Goal: Check status: Check status

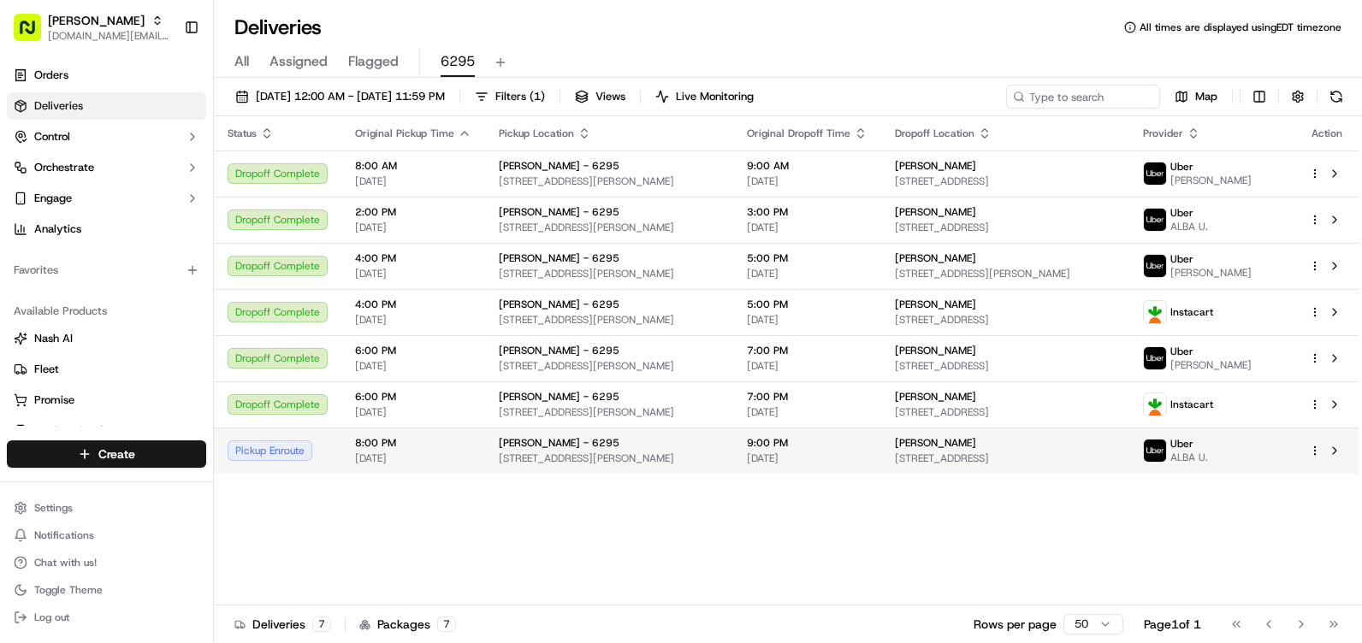
click at [530, 464] on span "[STREET_ADDRESS][PERSON_NAME]" at bounding box center [609, 459] width 221 height 14
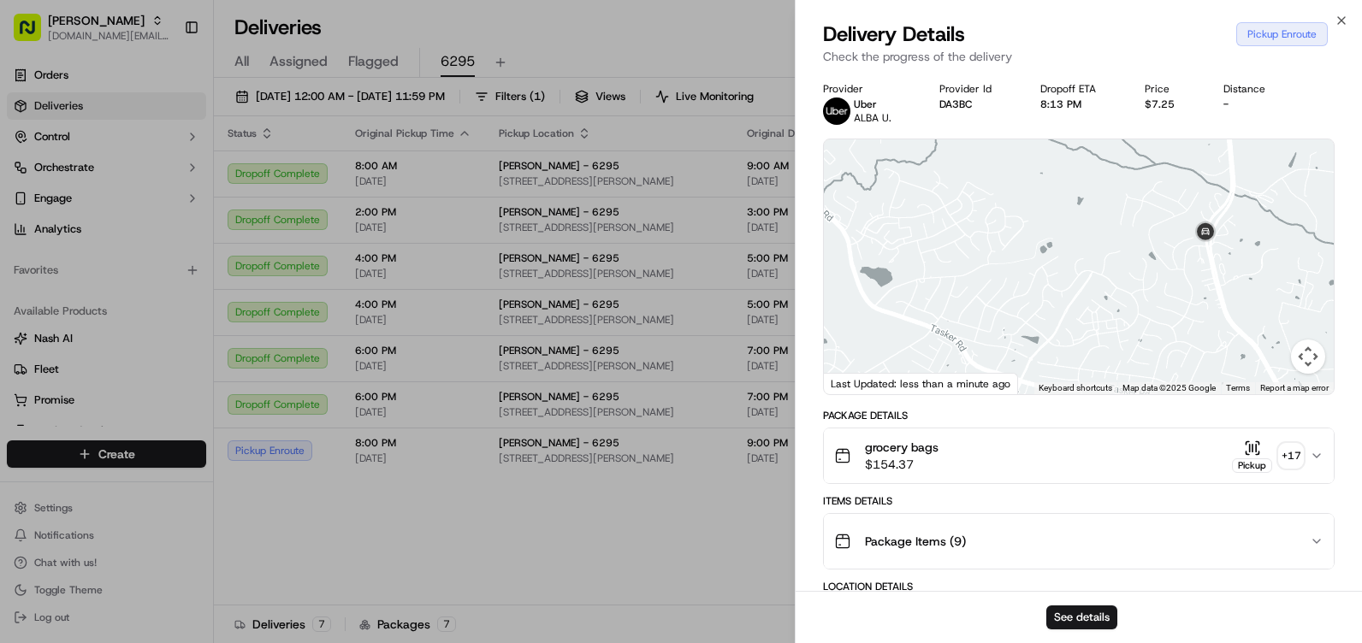
drag, startPoint x: 1225, startPoint y: 192, endPoint x: 1214, endPoint y: 299, distance: 107.5
click at [1214, 299] on div at bounding box center [1079, 266] width 510 height 255
click at [1342, 20] on icon "button" at bounding box center [1341, 20] width 7 height 7
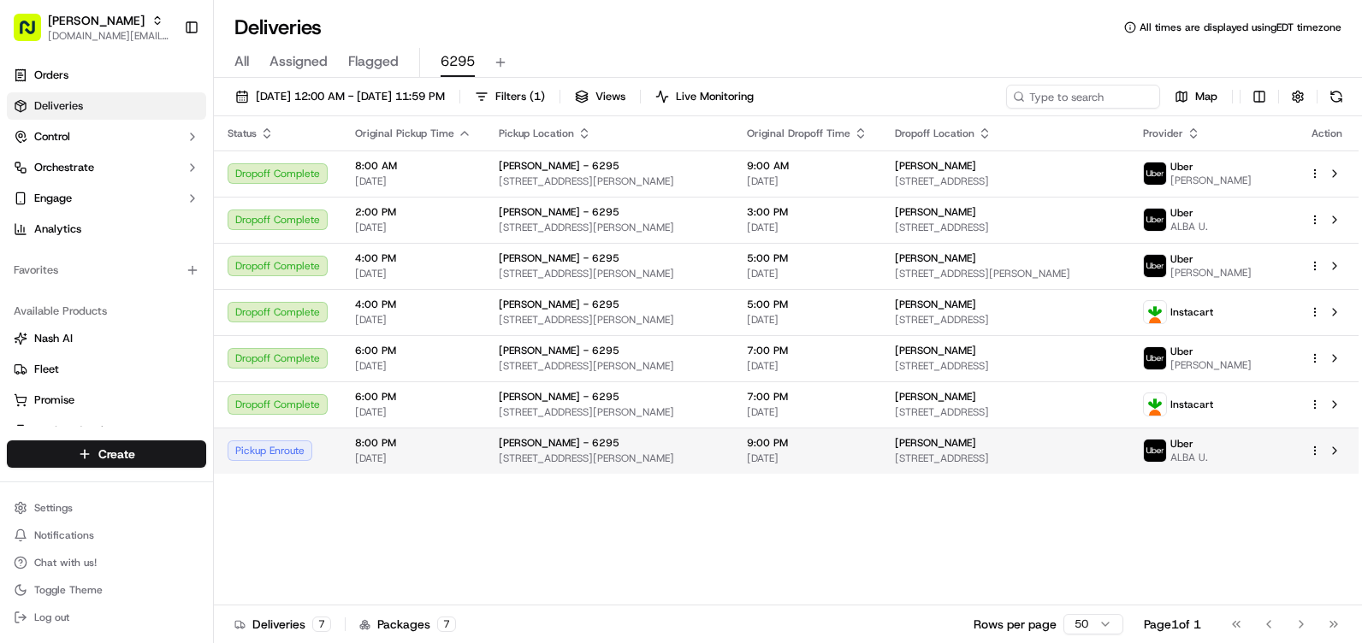
click at [382, 437] on span "8:00 PM" at bounding box center [413, 443] width 116 height 14
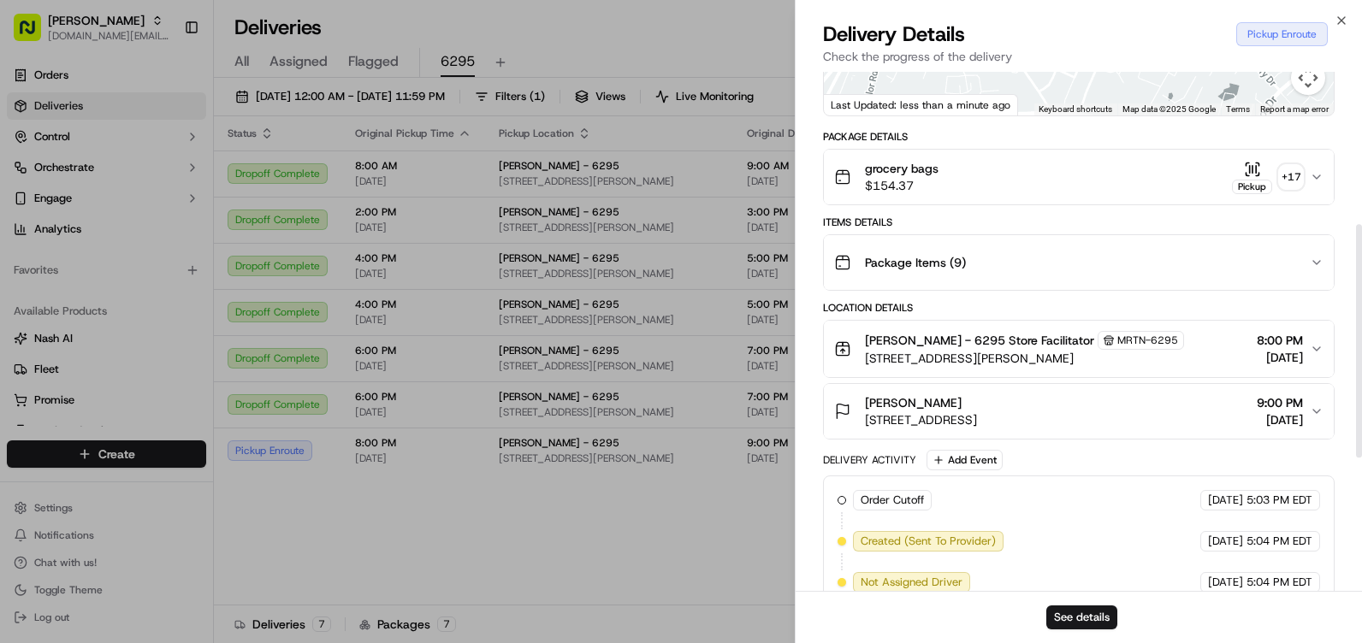
scroll to position [86, 0]
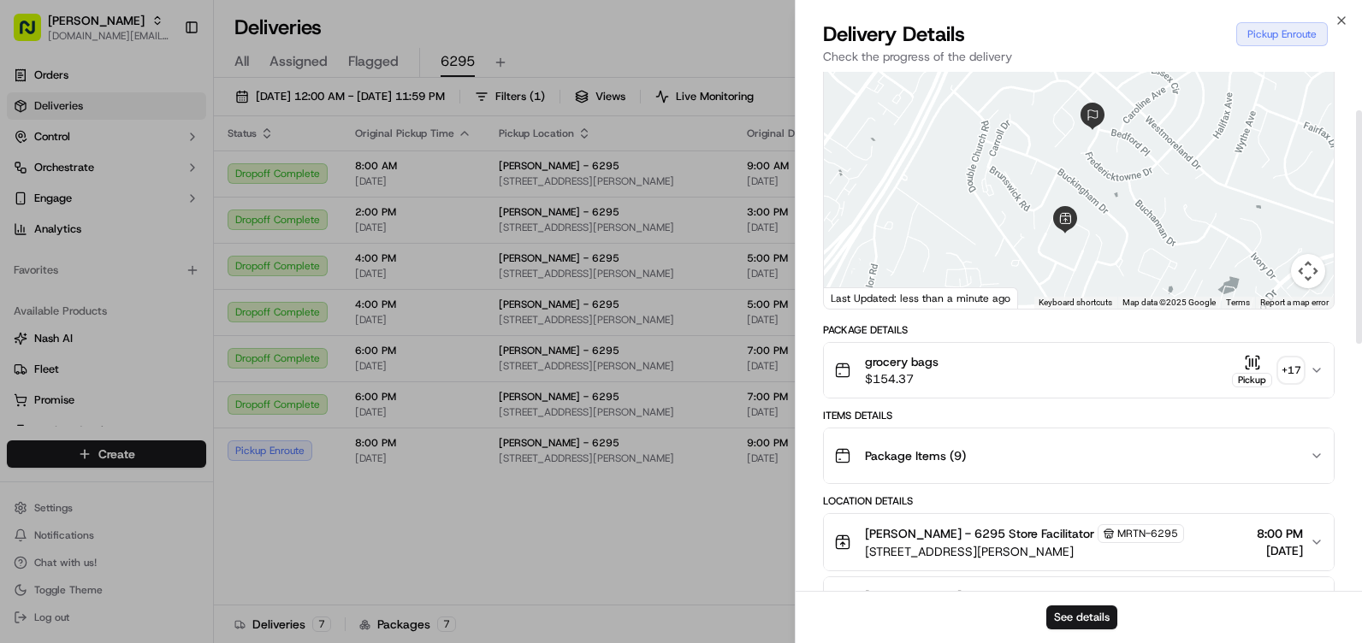
click at [1201, 228] on div at bounding box center [1079, 181] width 510 height 255
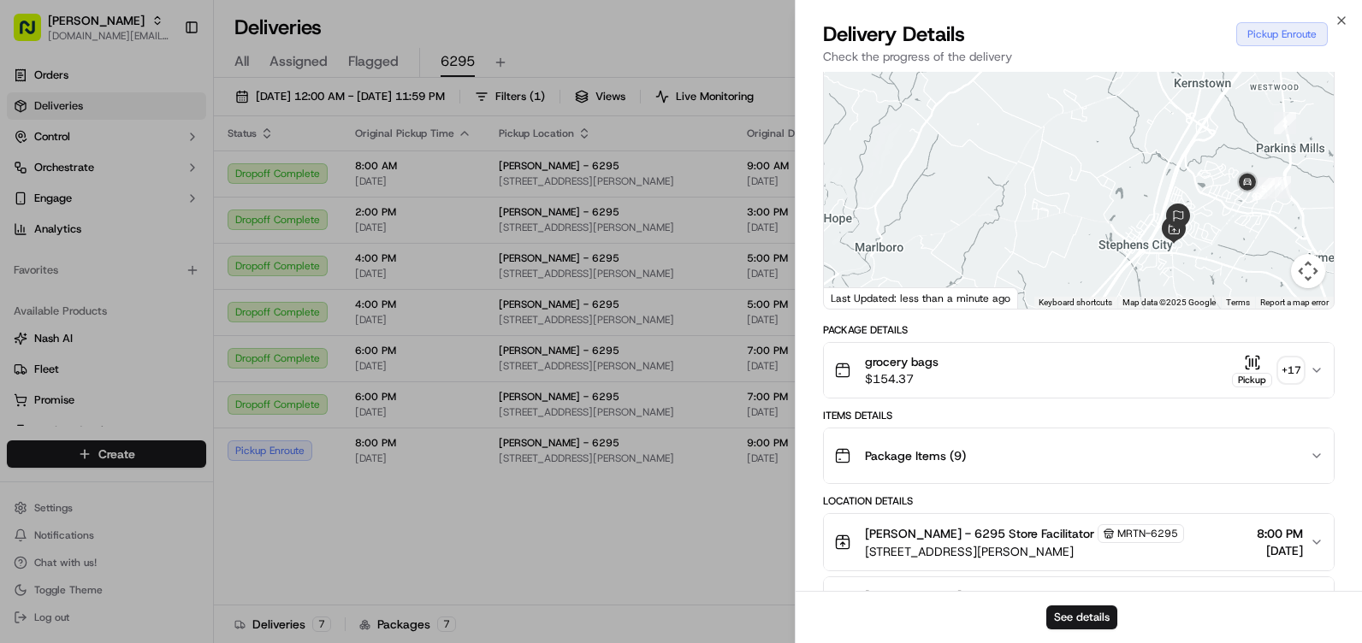
drag, startPoint x: 1263, startPoint y: 234, endPoint x: 1216, endPoint y: 243, distance: 47.8
click at [1216, 243] on div at bounding box center [1079, 181] width 510 height 255
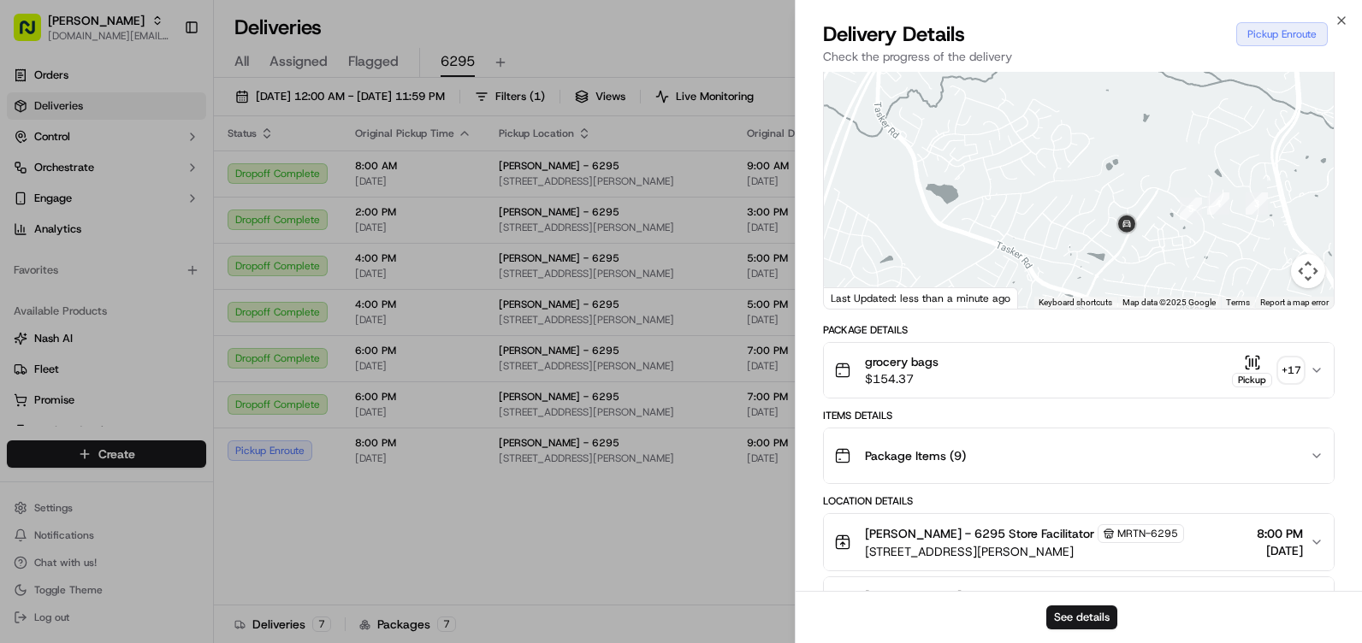
drag, startPoint x: 1167, startPoint y: 205, endPoint x: 1146, endPoint y: 305, distance: 101.3
click at [1146, 305] on div "1 2 3 4 5 Keyboard shortcuts Map Data Map data ©2025 Google Map data ©2025 Goog…" at bounding box center [1079, 181] width 510 height 255
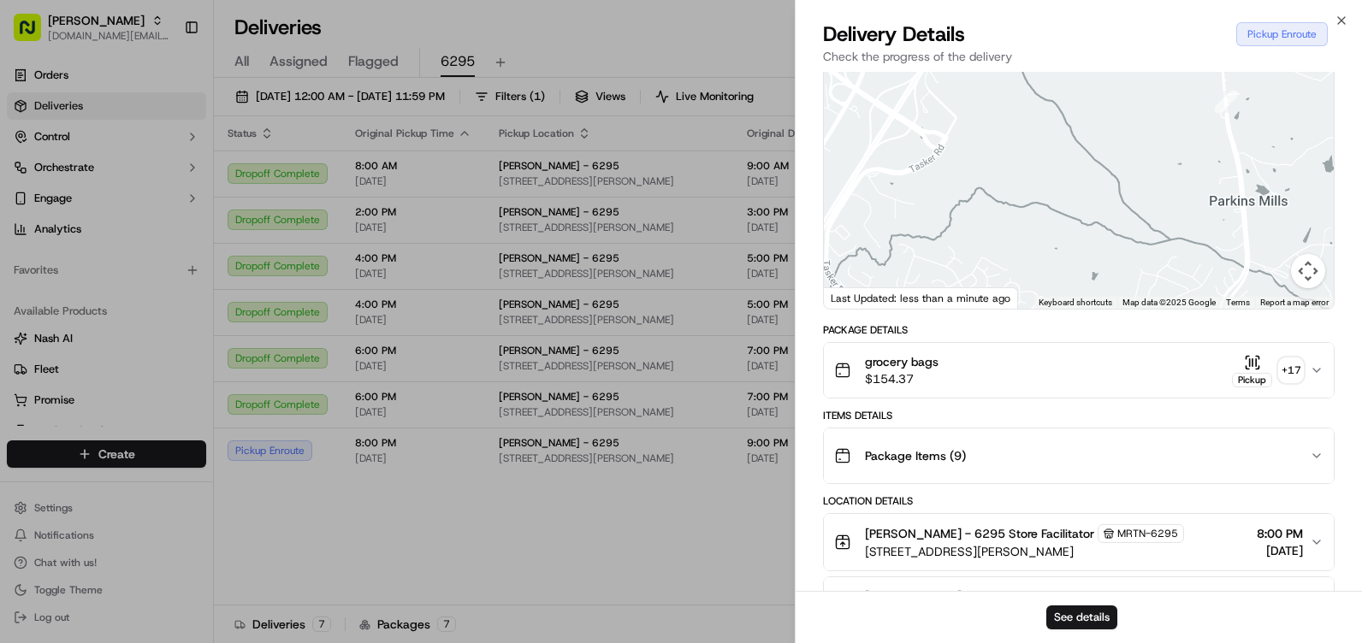
drag, startPoint x: 1143, startPoint y: 266, endPoint x: 1117, endPoint y: 352, distance: 90.1
click at [1117, 352] on div "Provider Uber ALBA U. Provider Id DA3BC Dropoff ETA 8:19 PM Price $7.25 Distanc…" at bounding box center [1079, 563] width 512 height 1133
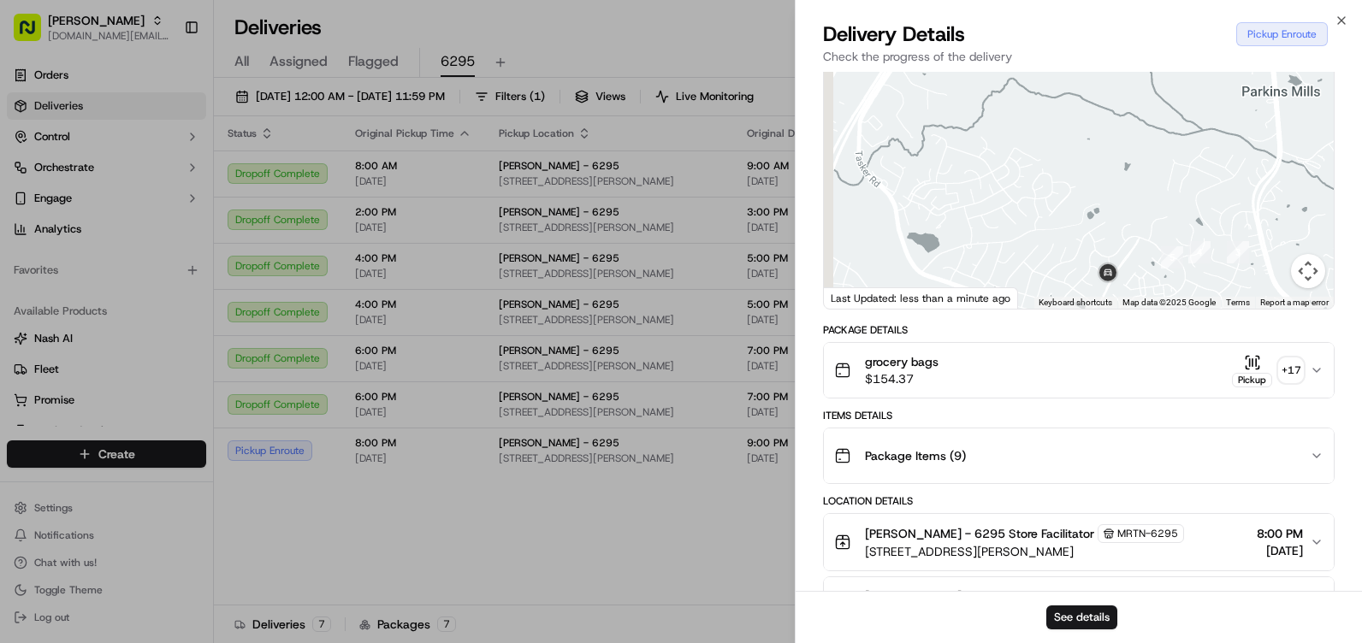
drag, startPoint x: 1157, startPoint y: 241, endPoint x: 1205, endPoint y: 99, distance: 149.9
click at [1205, 99] on div at bounding box center [1079, 181] width 510 height 255
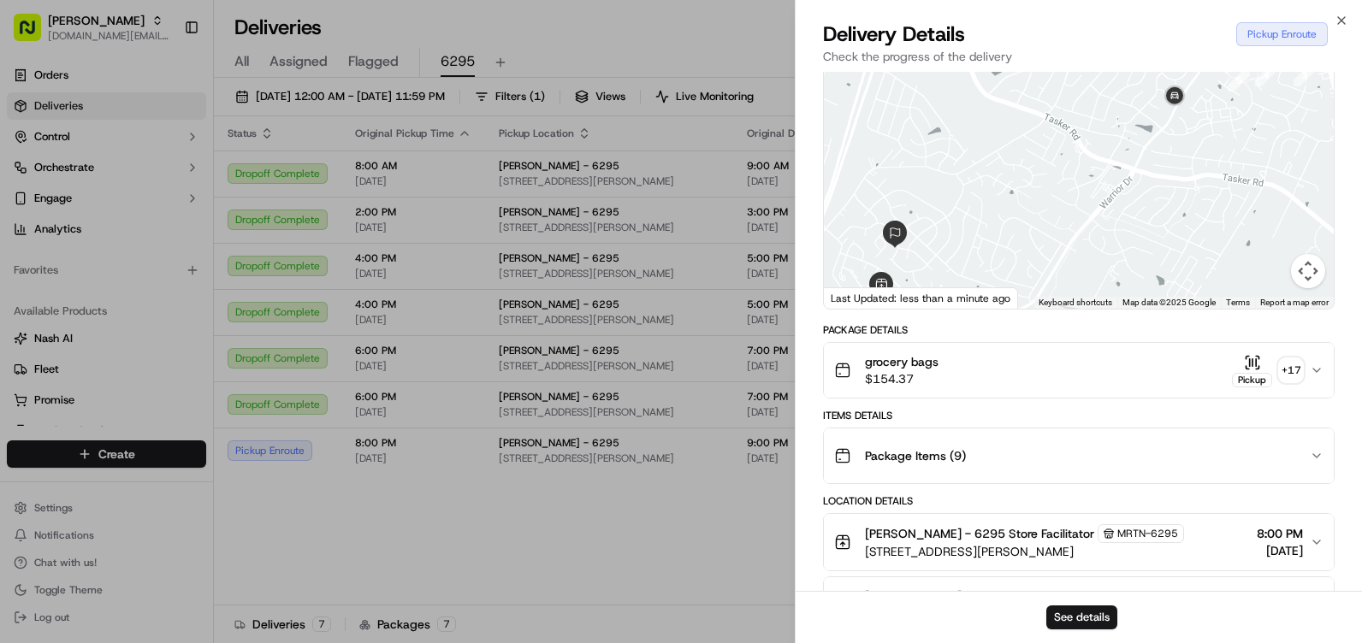
drag, startPoint x: 1141, startPoint y: 268, endPoint x: 1183, endPoint y: 145, distance: 129.3
click at [1193, 126] on div at bounding box center [1079, 181] width 510 height 255
click at [1345, 18] on icon "button" at bounding box center [1342, 21] width 14 height 14
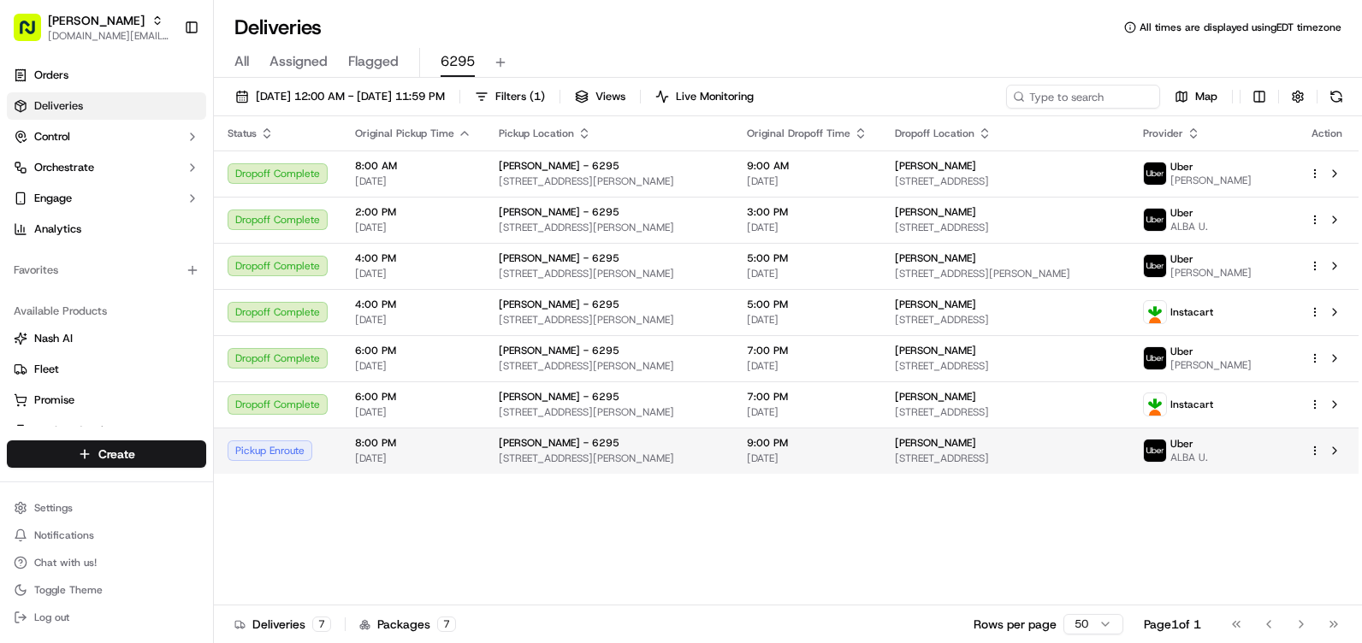
click at [310, 446] on div "Pickup Enroute" at bounding box center [278, 451] width 100 height 21
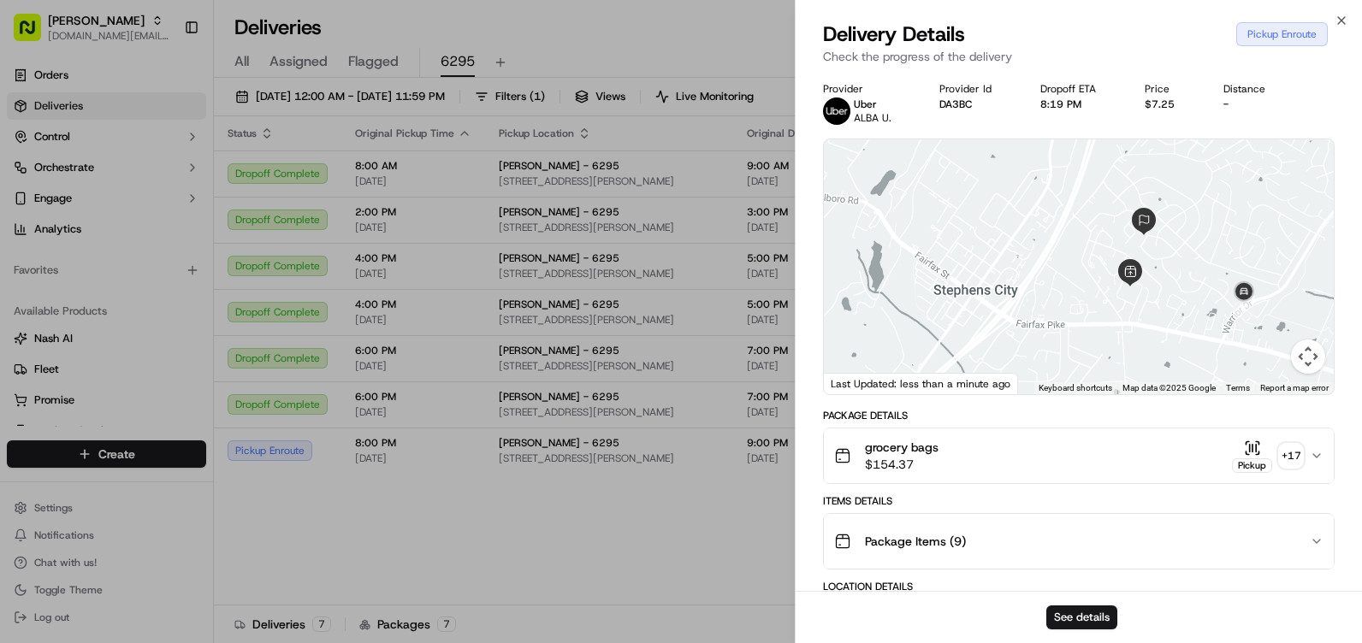
drag, startPoint x: 1223, startPoint y: 359, endPoint x: 1218, endPoint y: 323, distance: 36.3
click at [1217, 324] on div at bounding box center [1079, 266] width 510 height 255
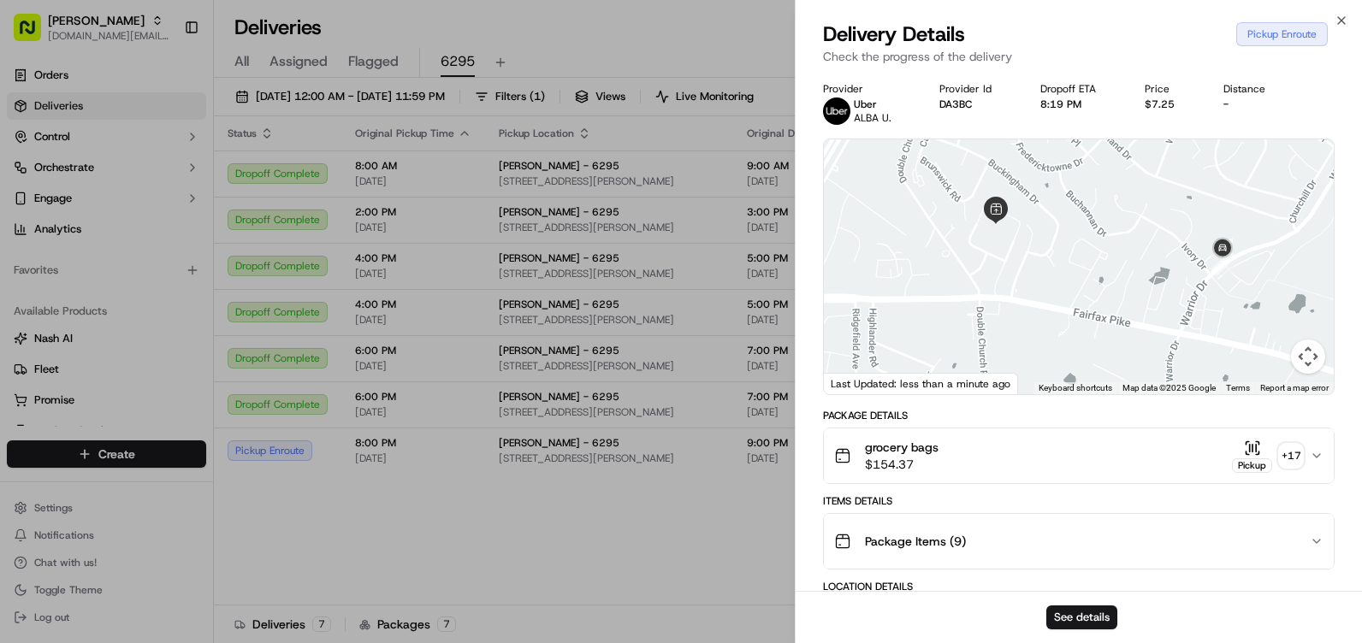
drag, startPoint x: 1249, startPoint y: 335, endPoint x: 1231, endPoint y: 298, distance: 41.7
click at [1231, 298] on div at bounding box center [1079, 266] width 510 height 255
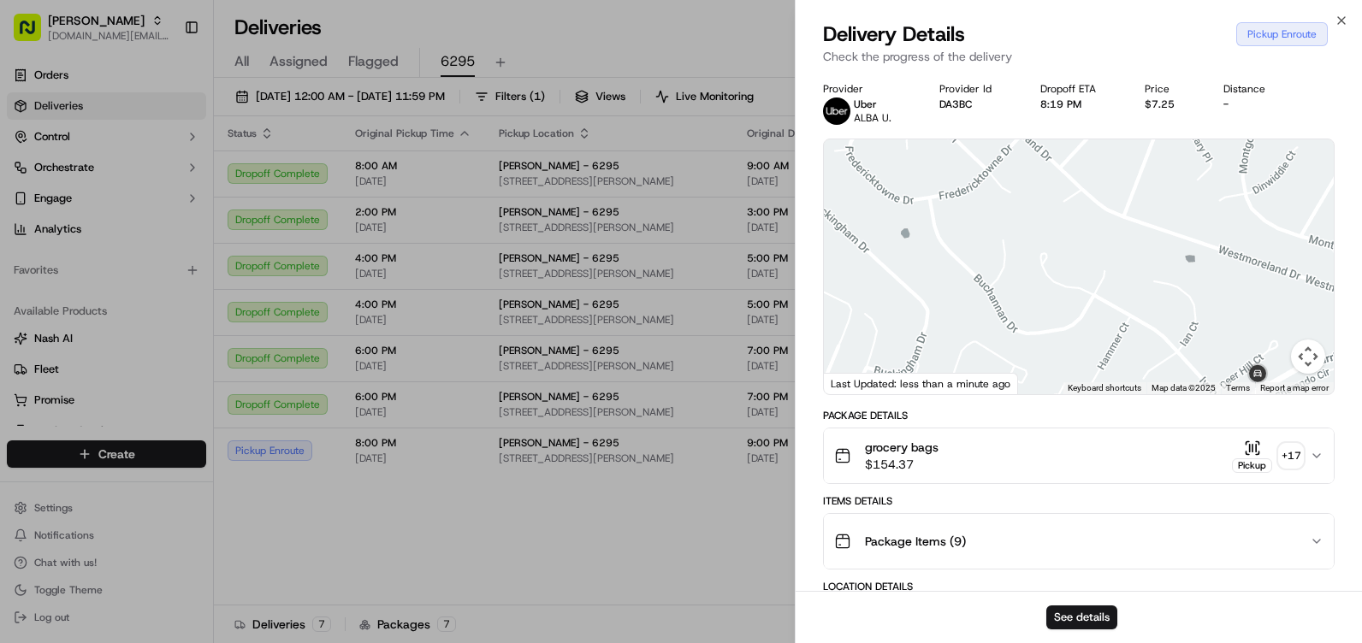
drag, startPoint x: 1114, startPoint y: 229, endPoint x: 1323, endPoint y: 452, distance: 305.0
click at [1323, 453] on div "Provider Uber ALBA U. Provider Id DA3BC Dropoff ETA 8:19 PM Price $7.25 Distanc…" at bounding box center [1079, 648] width 512 height 1133
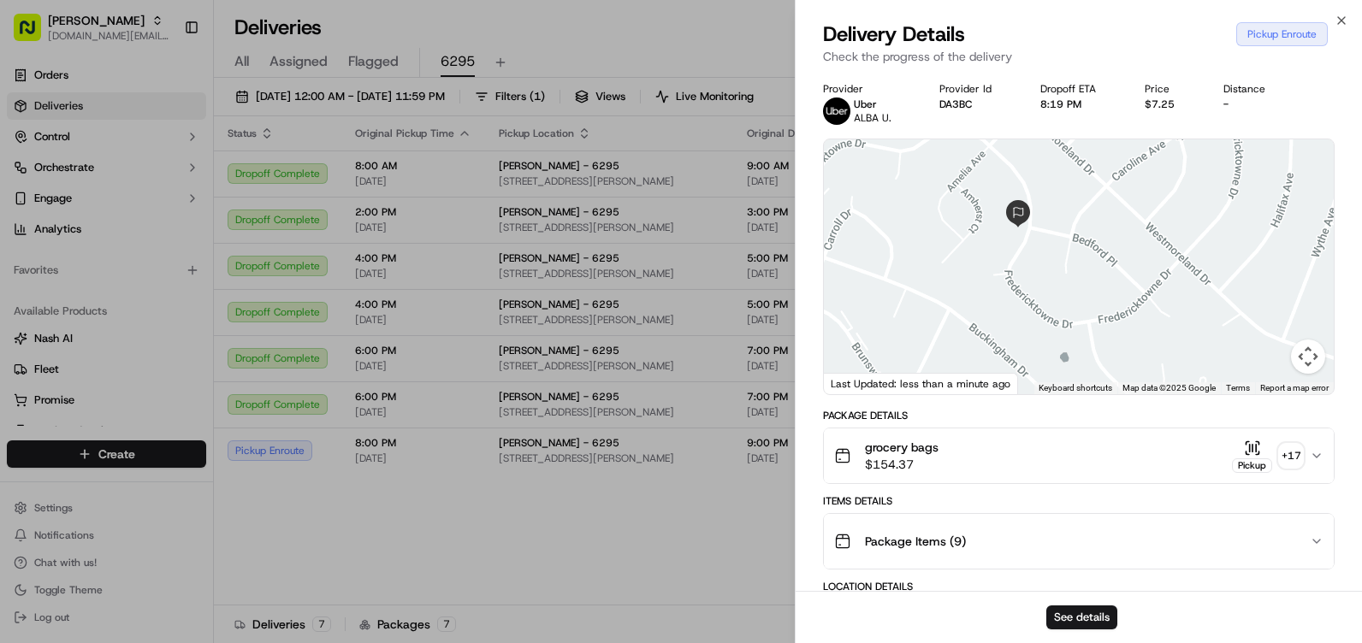
drag, startPoint x: 1194, startPoint y: 340, endPoint x: 1217, endPoint y: 186, distance: 155.7
click at [1217, 186] on div at bounding box center [1079, 266] width 510 height 255
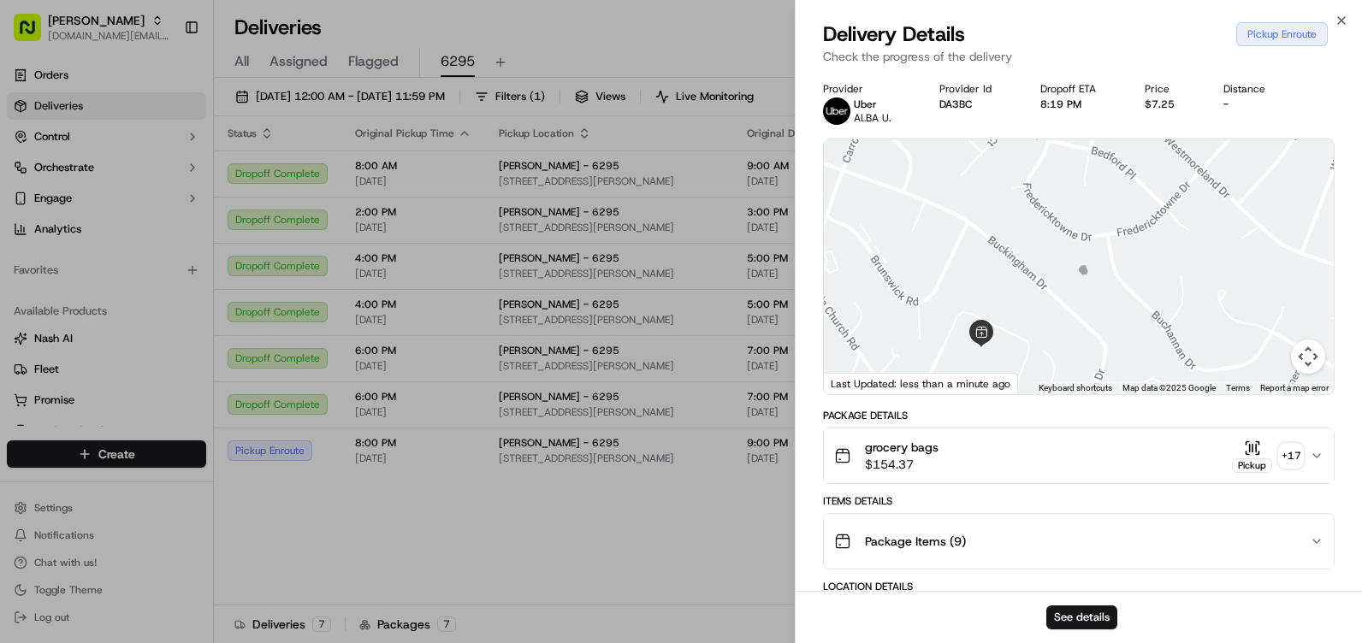
drag, startPoint x: 1157, startPoint y: 278, endPoint x: 1161, endPoint y: 162, distance: 116.4
click at [1161, 162] on div at bounding box center [1079, 266] width 510 height 255
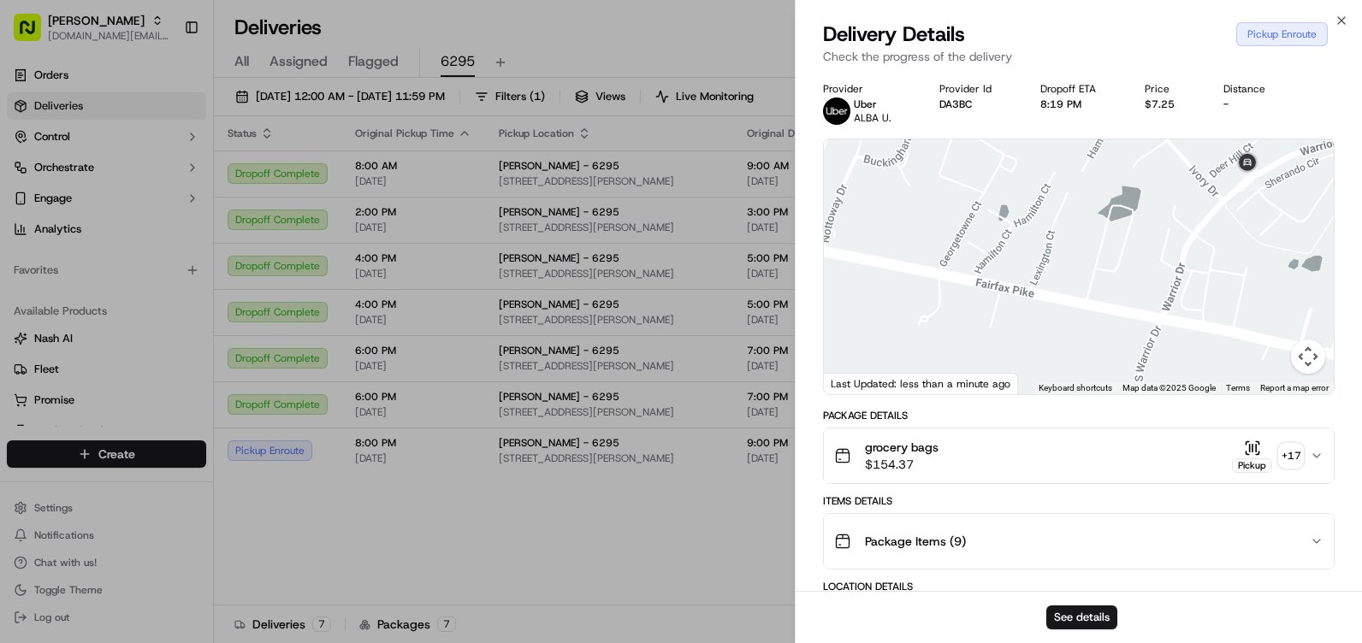
drag, startPoint x: 1220, startPoint y: 262, endPoint x: 1028, endPoint y: 130, distance: 232.5
click at [1028, 130] on div "Provider Uber ALBA U. Provider Id DA3BC Dropoff ETA 8:19 PM Price $7.25 Distanc…" at bounding box center [1079, 648] width 512 height 1133
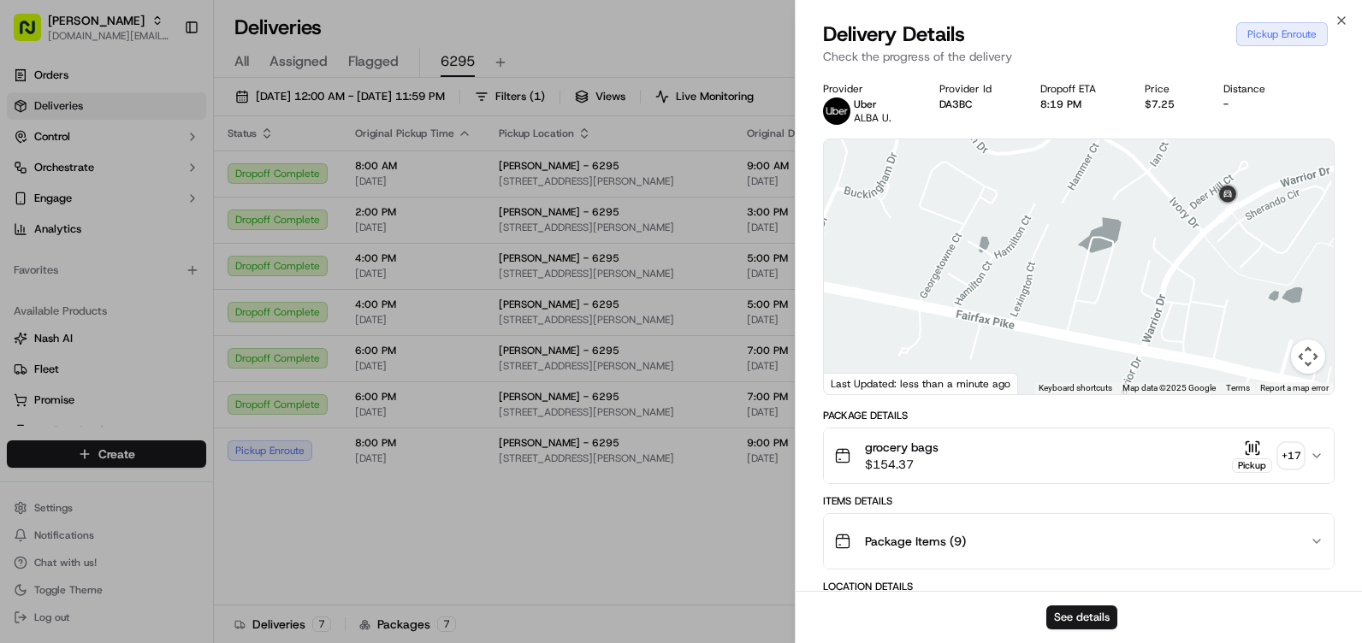
drag, startPoint x: 1184, startPoint y: 213, endPoint x: 1166, endPoint y: 255, distance: 45.6
click at [1166, 255] on div at bounding box center [1079, 266] width 510 height 255
click at [1342, 26] on icon "button" at bounding box center [1342, 21] width 14 height 14
